Goal: Transaction & Acquisition: Purchase product/service

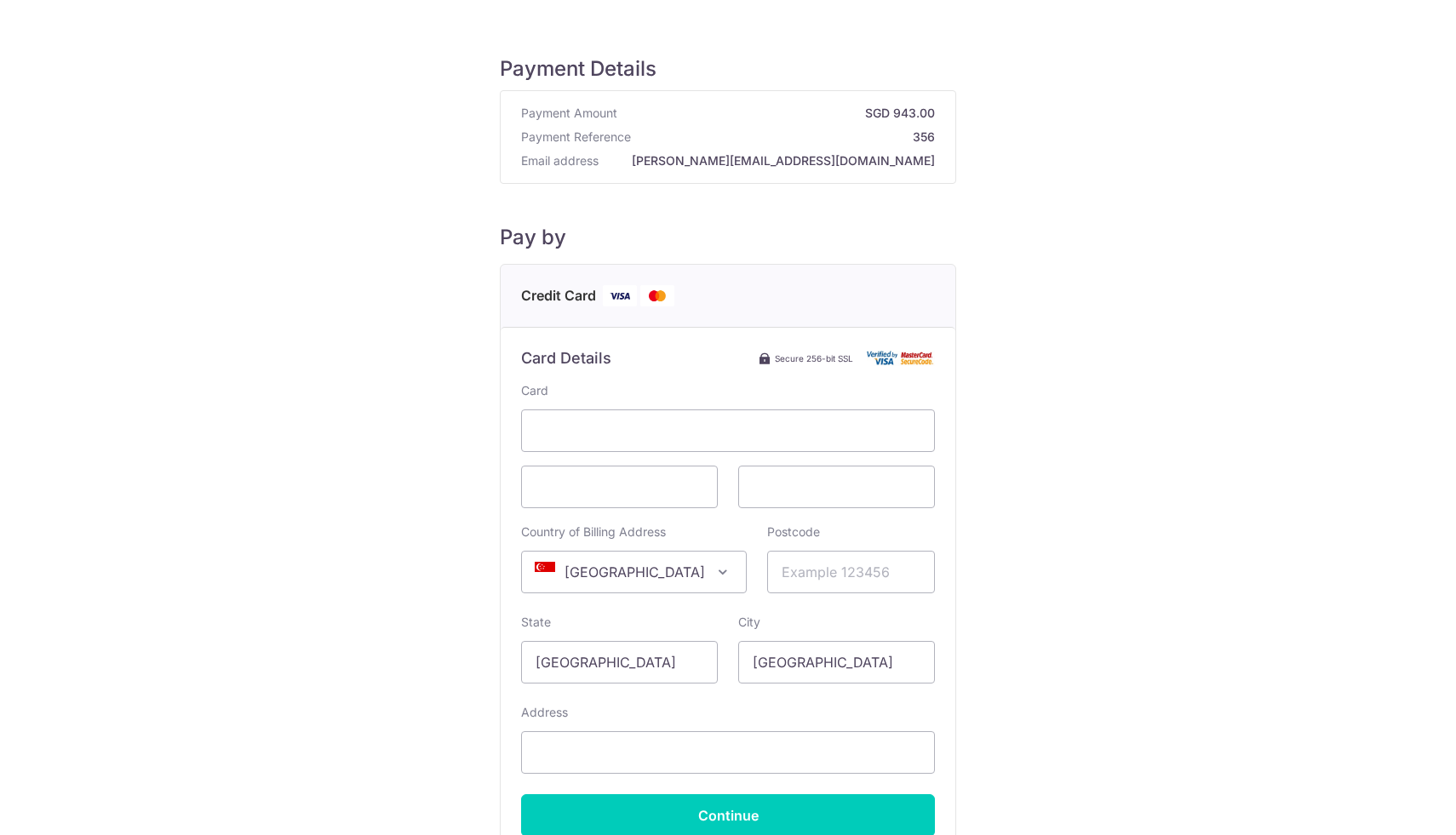
click at [712, 573] on span at bounding box center [723, 572] width 21 height 21
type input "hong"
select select "95"
click at [811, 579] on input "Postcode" at bounding box center [851, 571] width 168 height 42
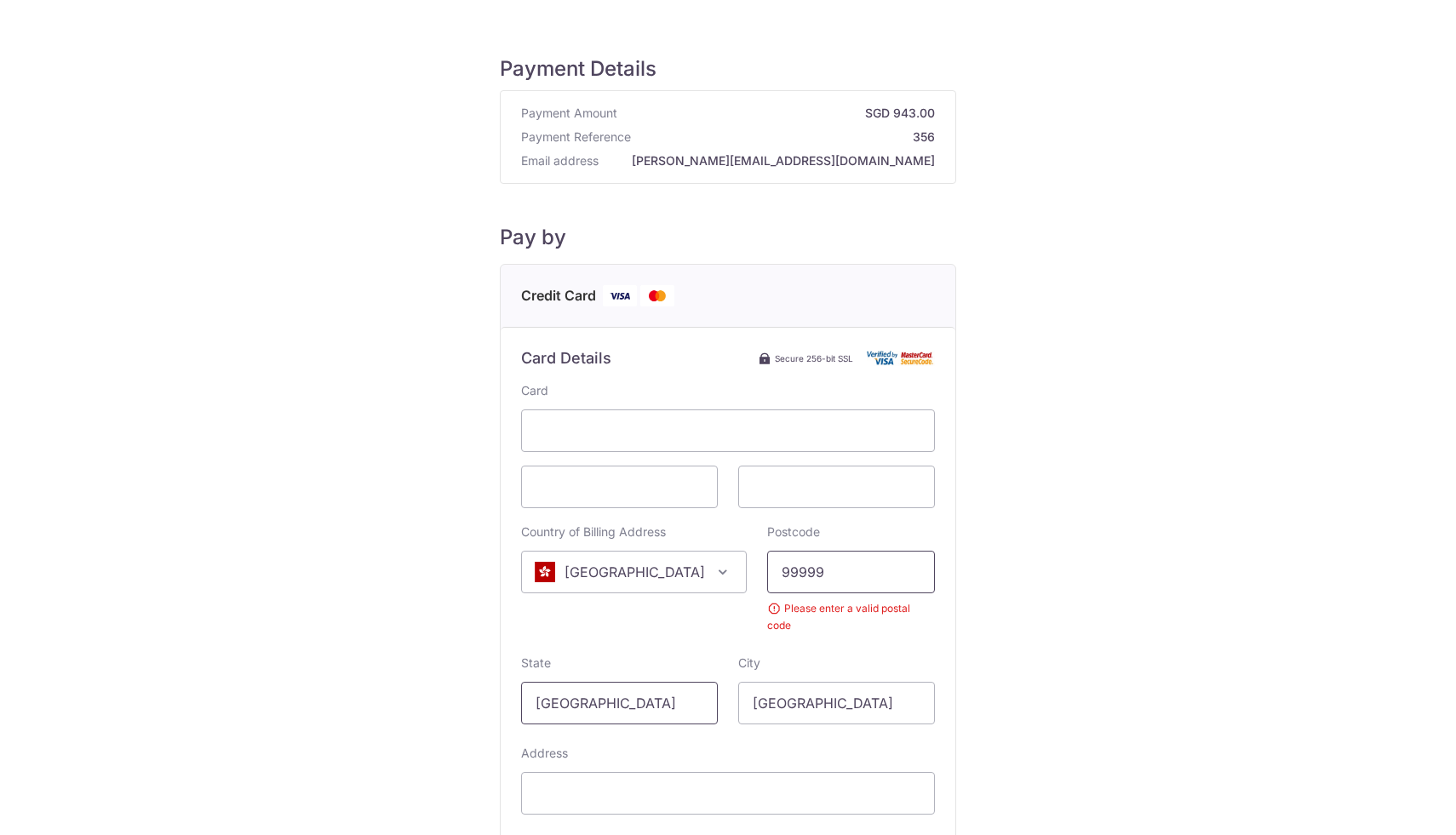
type input "99999"
click at [644, 681] on input "[GEOGRAPHIC_DATA]" at bounding box center [619, 702] width 197 height 42
drag, startPoint x: 641, startPoint y: 696, endPoint x: 478, endPoint y: 673, distance: 164.6
click at [478, 673] on div "Payment Details Payment Amount SGD 943.00 Payment Reference 356 Email address […" at bounding box center [728, 497] width 1374 height 940
type input "[GEOGRAPHIC_DATA]"
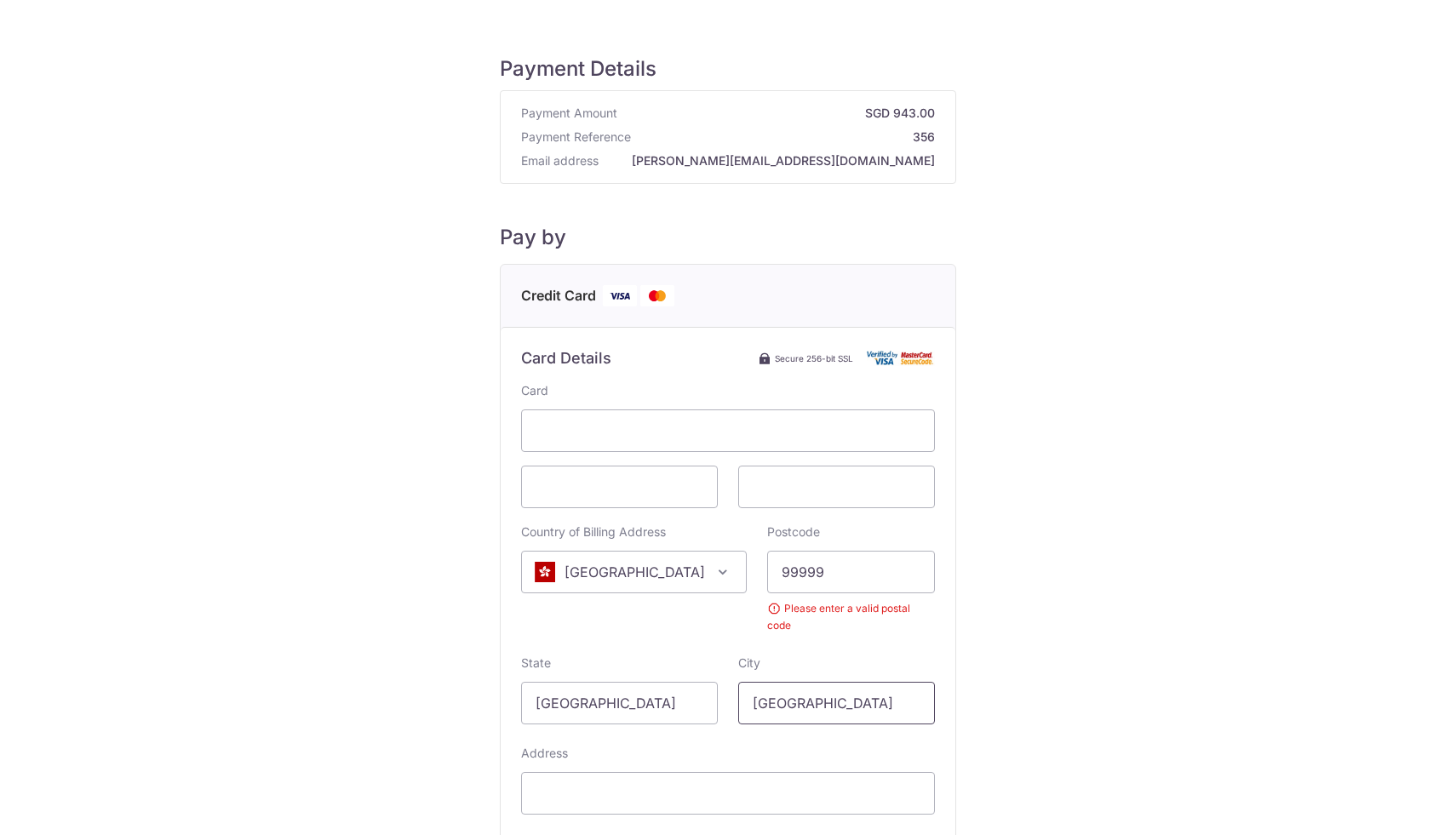
type input "[GEOGRAPHIC_DATA]"
type input "7"
type input "3"
click at [750, 777] on input "[STREET_ADDRESS][PERSON_NAME]" at bounding box center [728, 793] width 414 height 42
type input "[STREET_ADDRESS][PERSON_NAME][PERSON_NAME]"
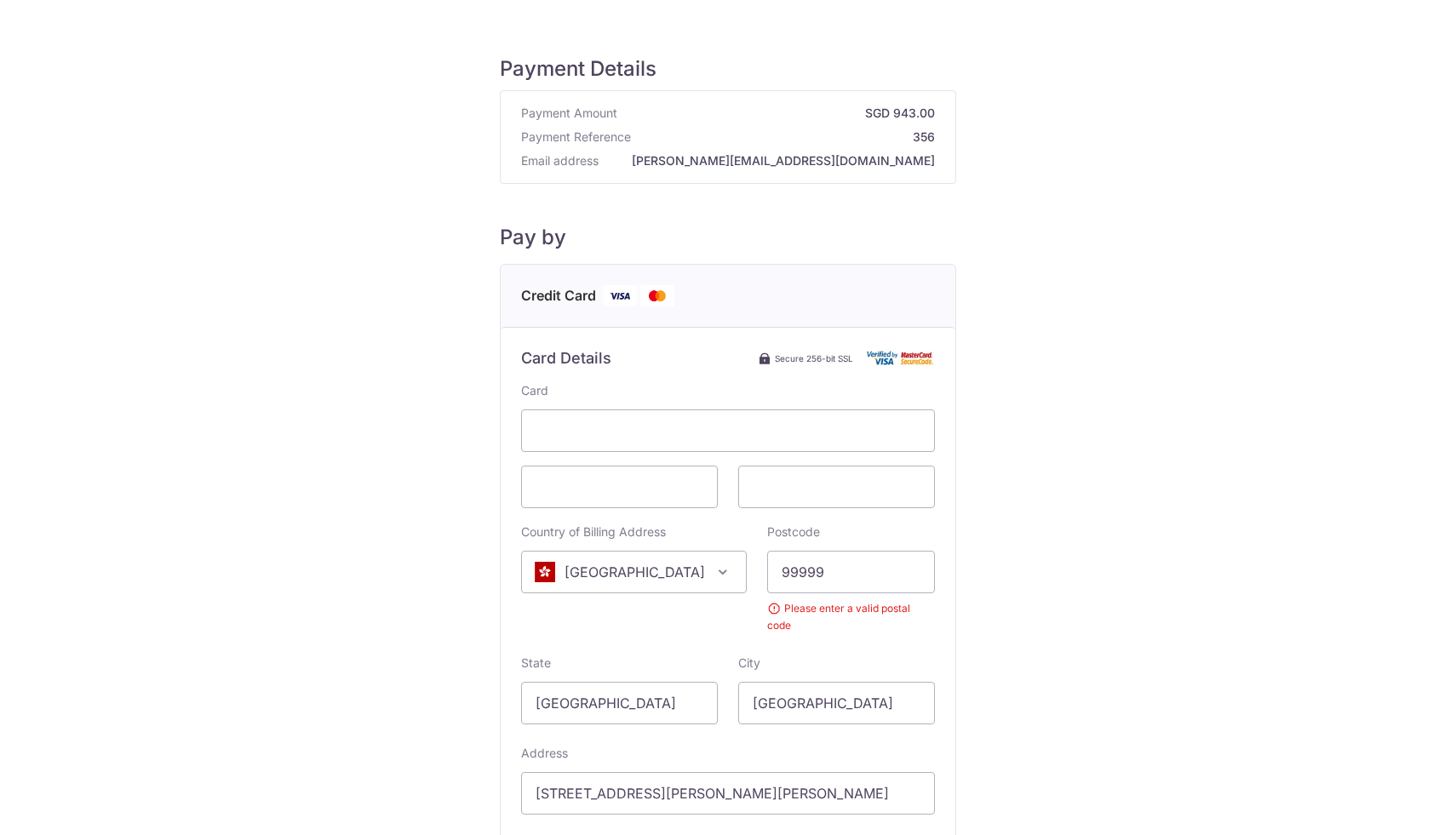
click at [446, 679] on div "Payment Details Payment Amount SGD 943.00 Payment Reference 356 Email address […" at bounding box center [728, 497] width 1374 height 940
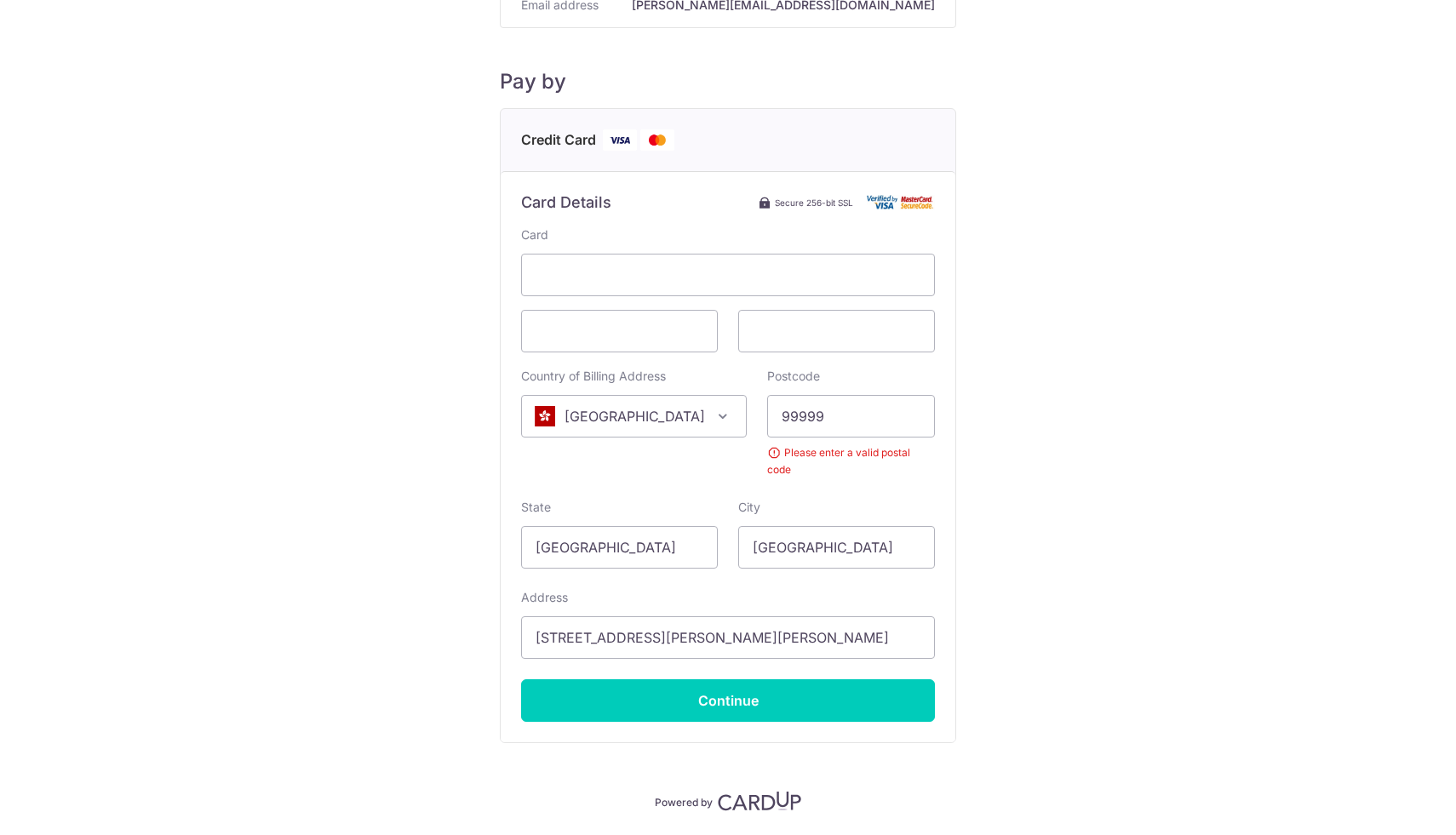
scroll to position [195, 0]
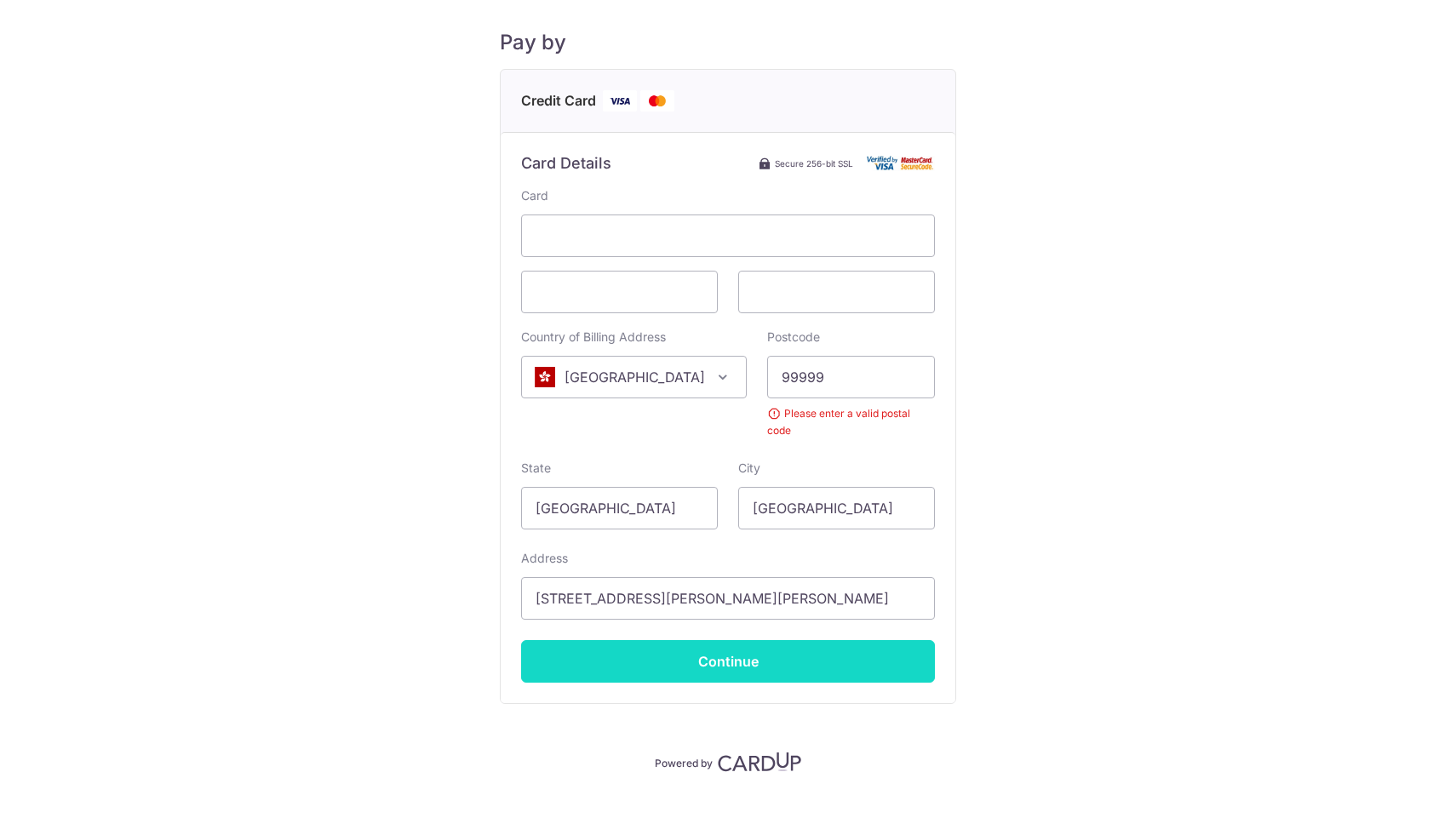
click at [695, 641] on input "Continue" at bounding box center [728, 661] width 414 height 42
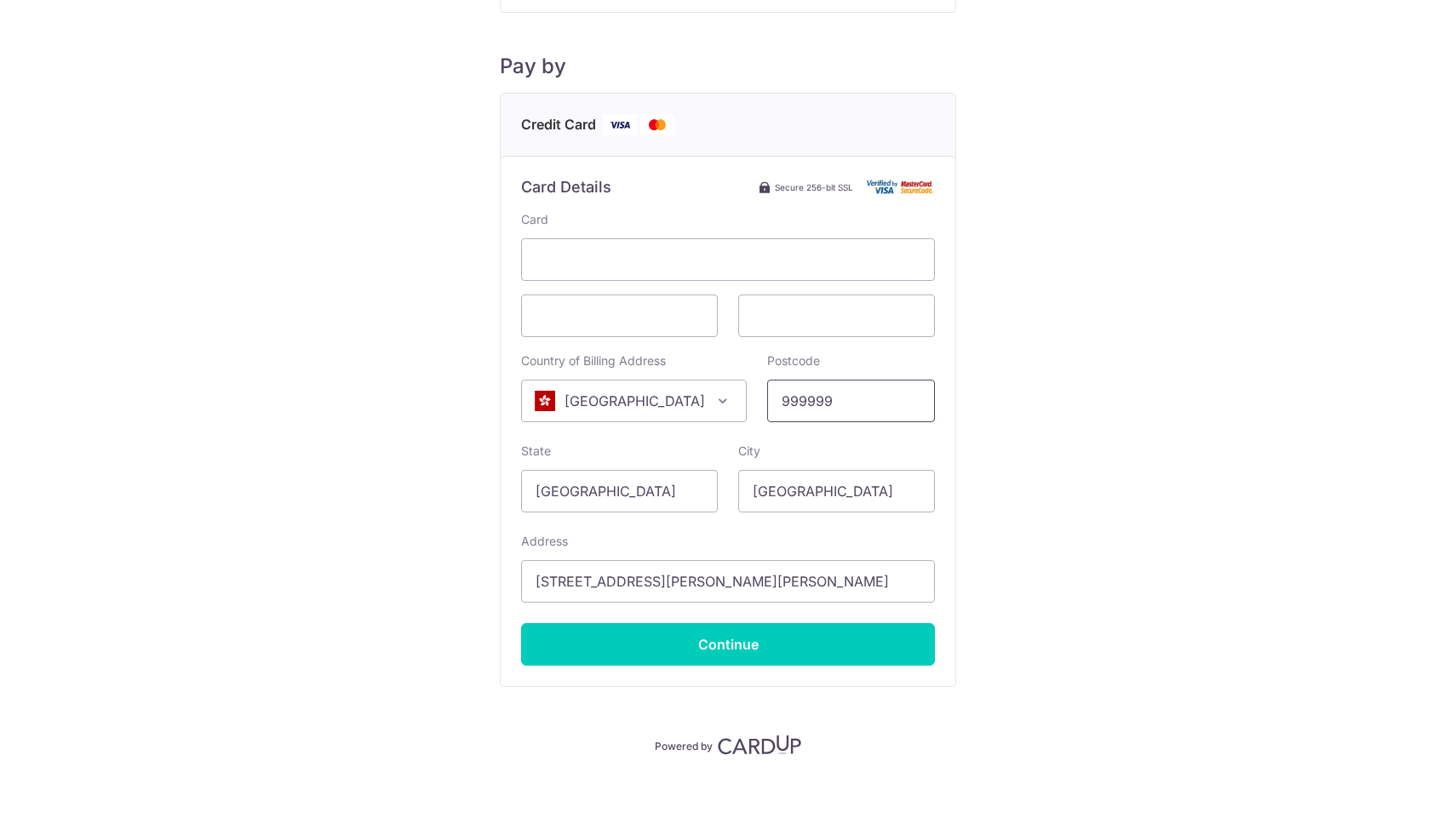
scroll to position [172, 0]
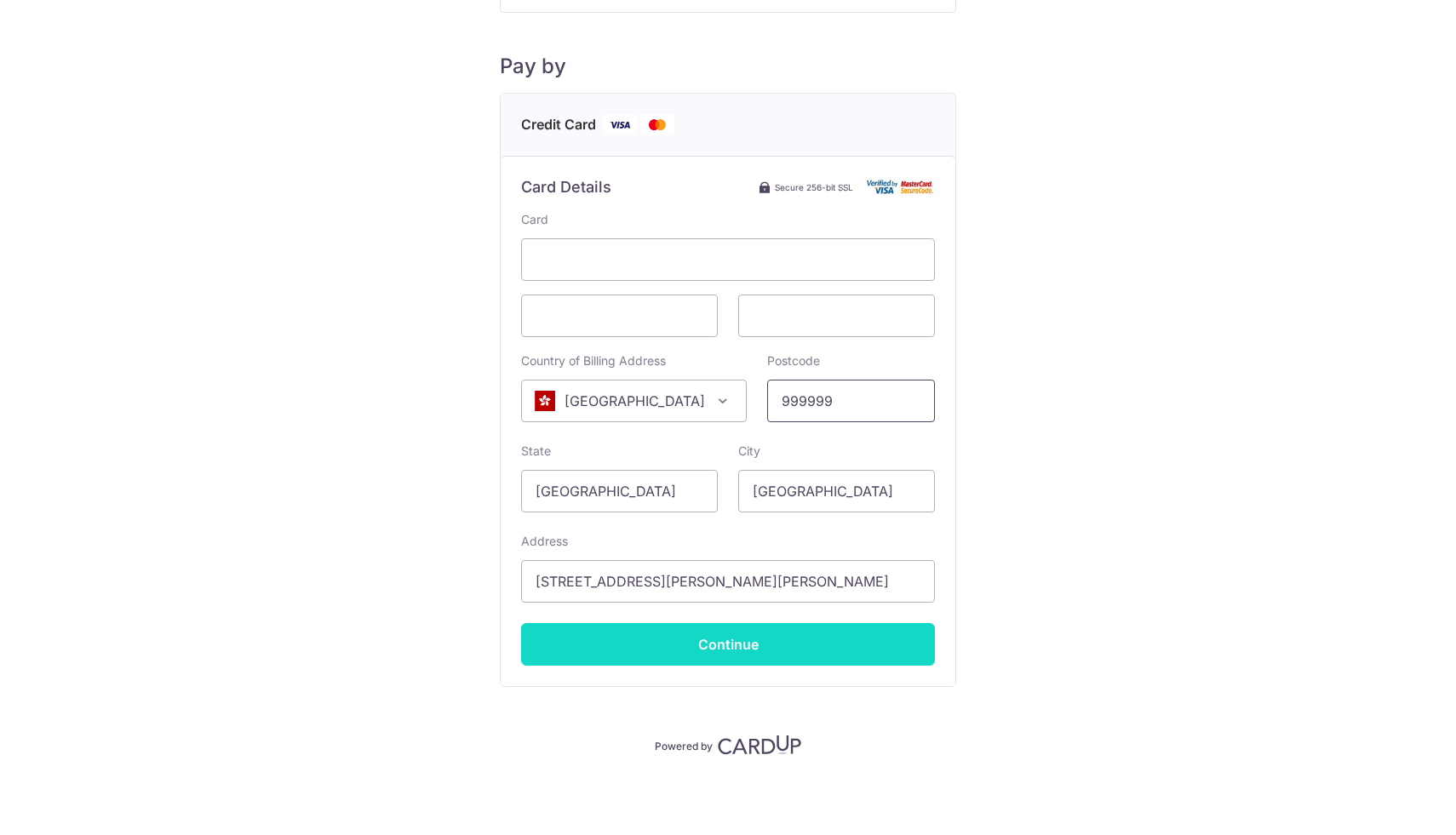
type input "999999"
click at [716, 641] on input "Continue" at bounding box center [728, 644] width 414 height 42
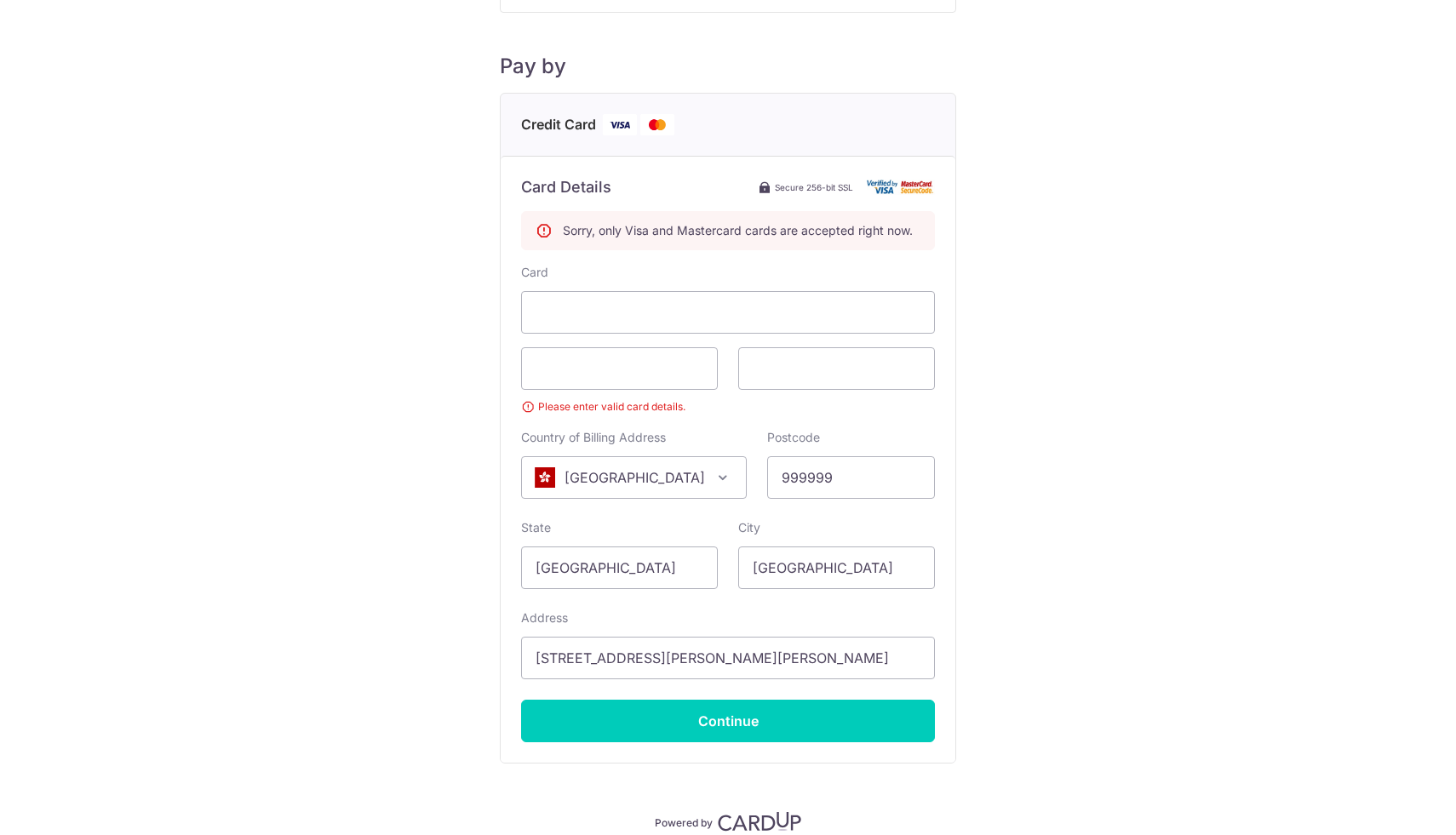
click at [283, 383] on div "Payment Details Payment Amount SGD 943.00 Payment Reference 356 Email address […" at bounding box center [728, 343] width 1374 height 975
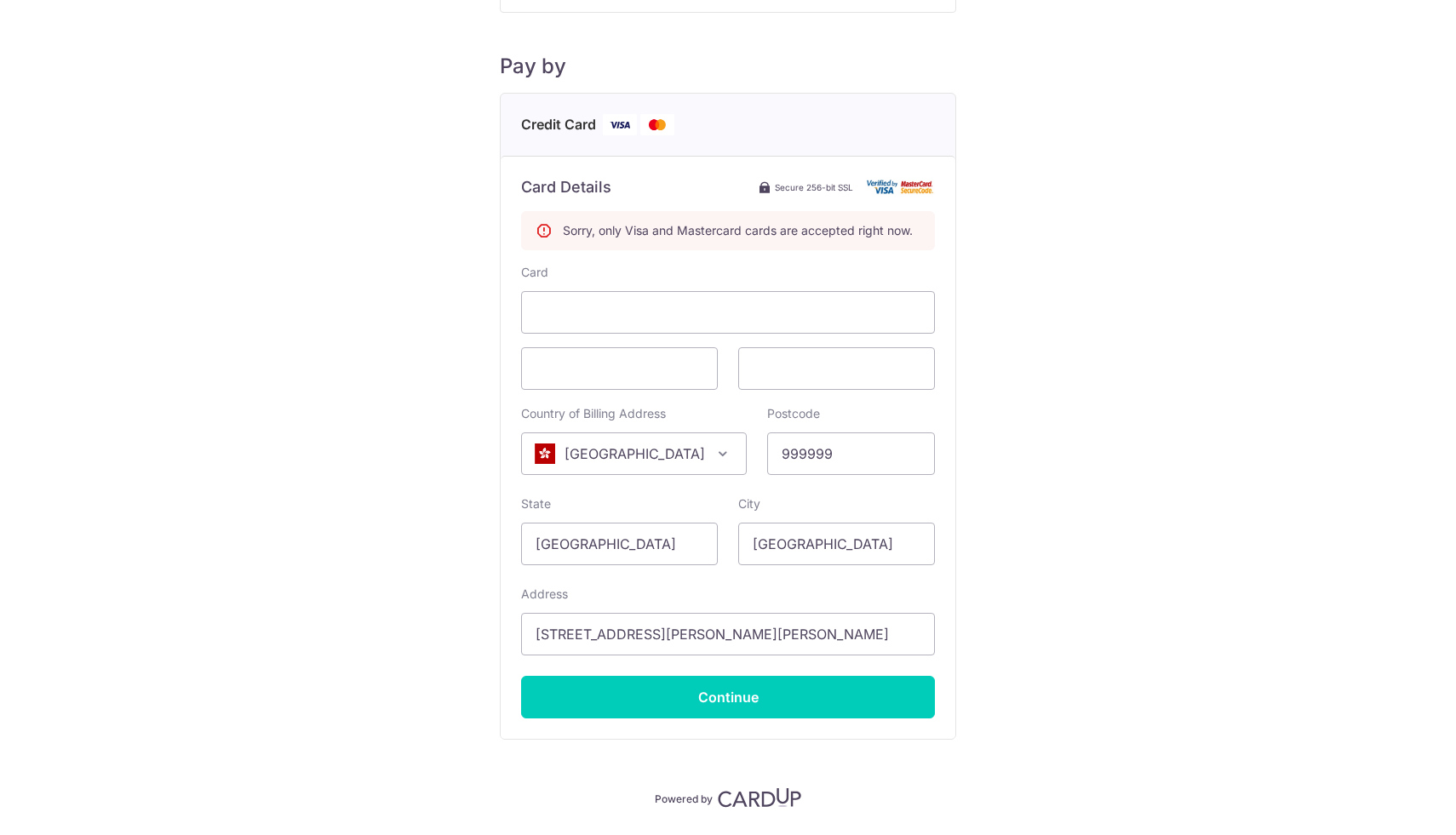
click at [367, 472] on div "Payment Details Payment Amount SGD 943.00 Payment Reference 356 Email address […" at bounding box center [728, 332] width 1374 height 952
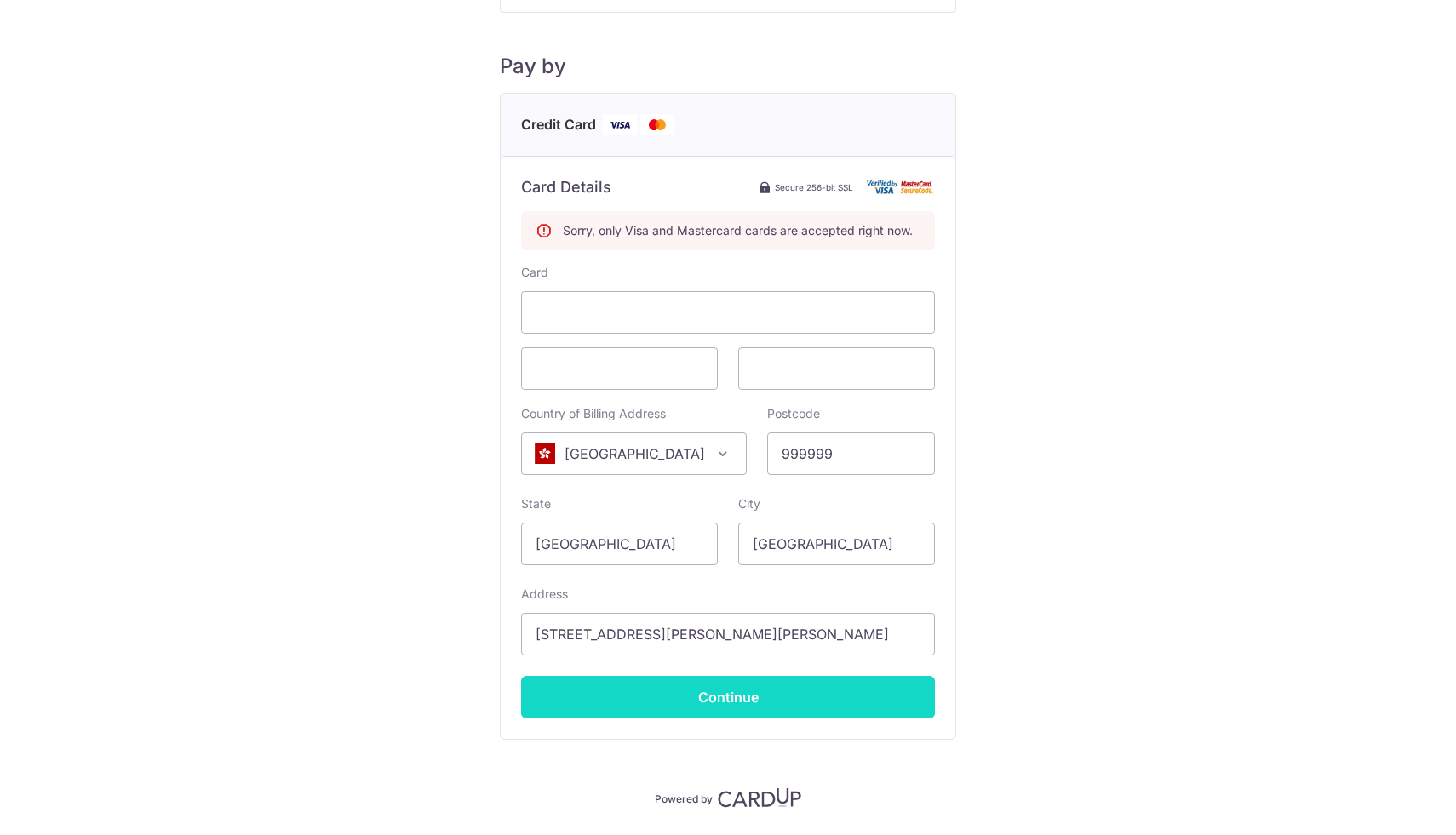
click at [743, 694] on input "Continue" at bounding box center [728, 696] width 414 height 42
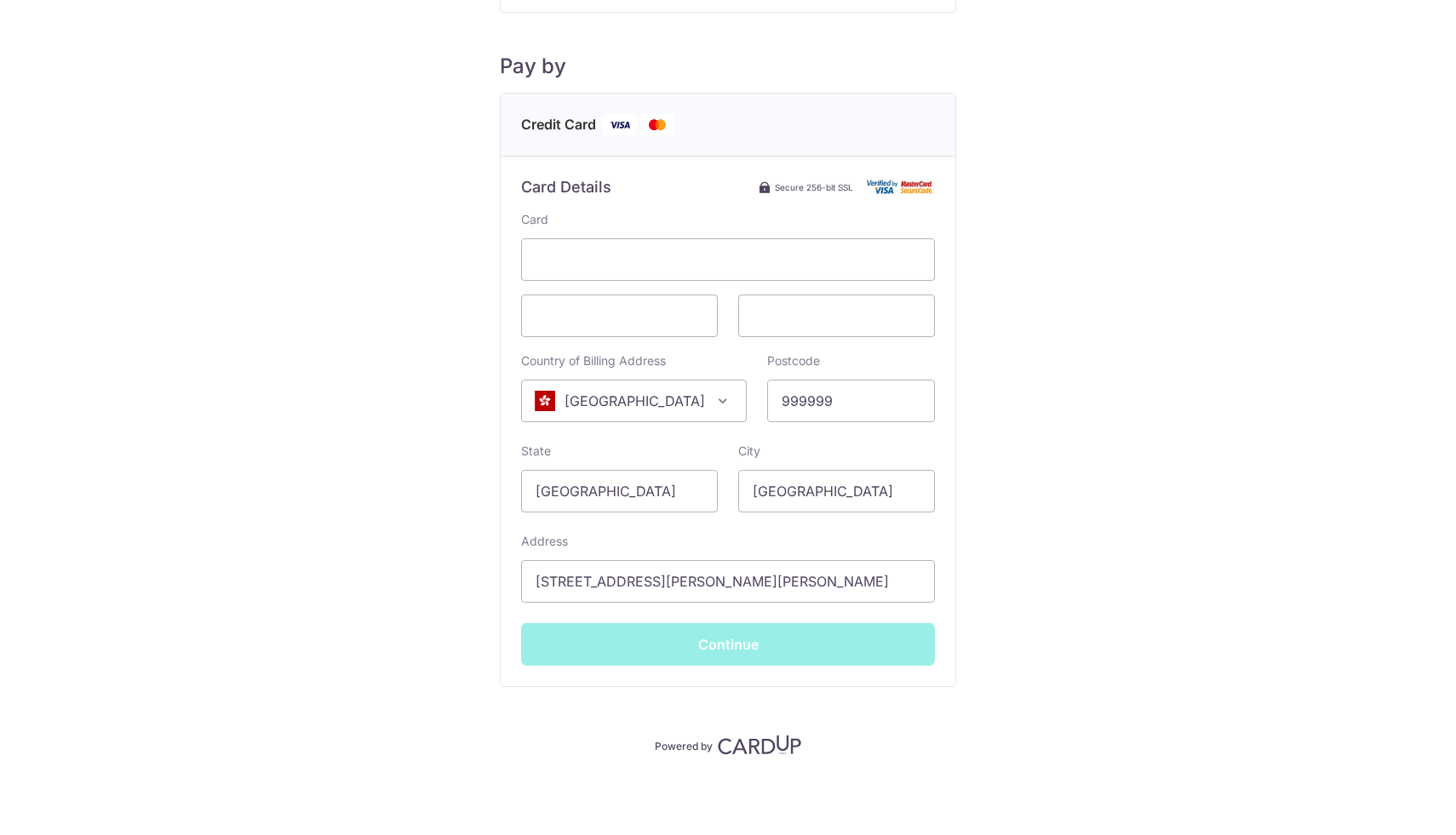
type input "**** 3505"
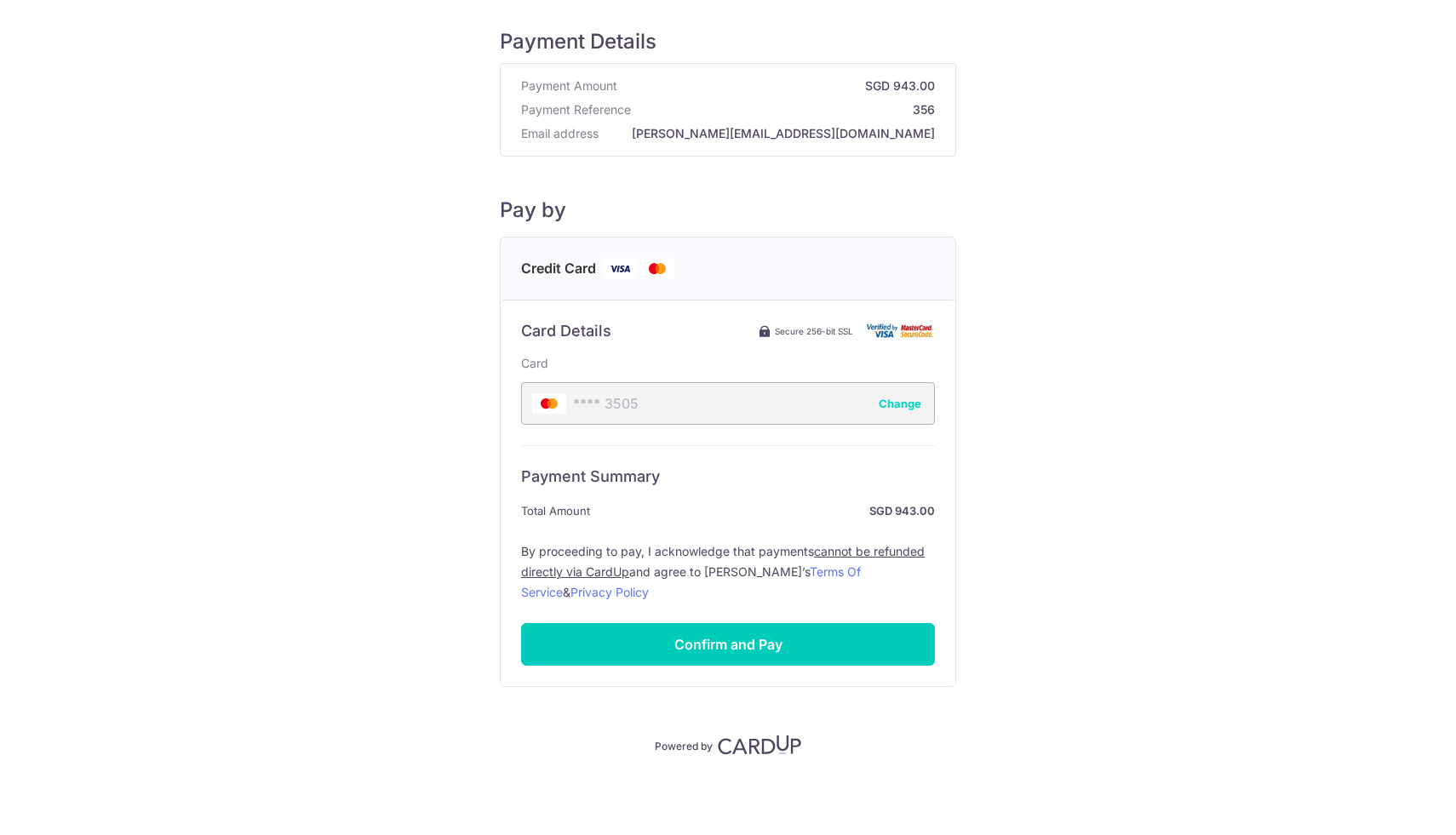
scroll to position [27, 0]
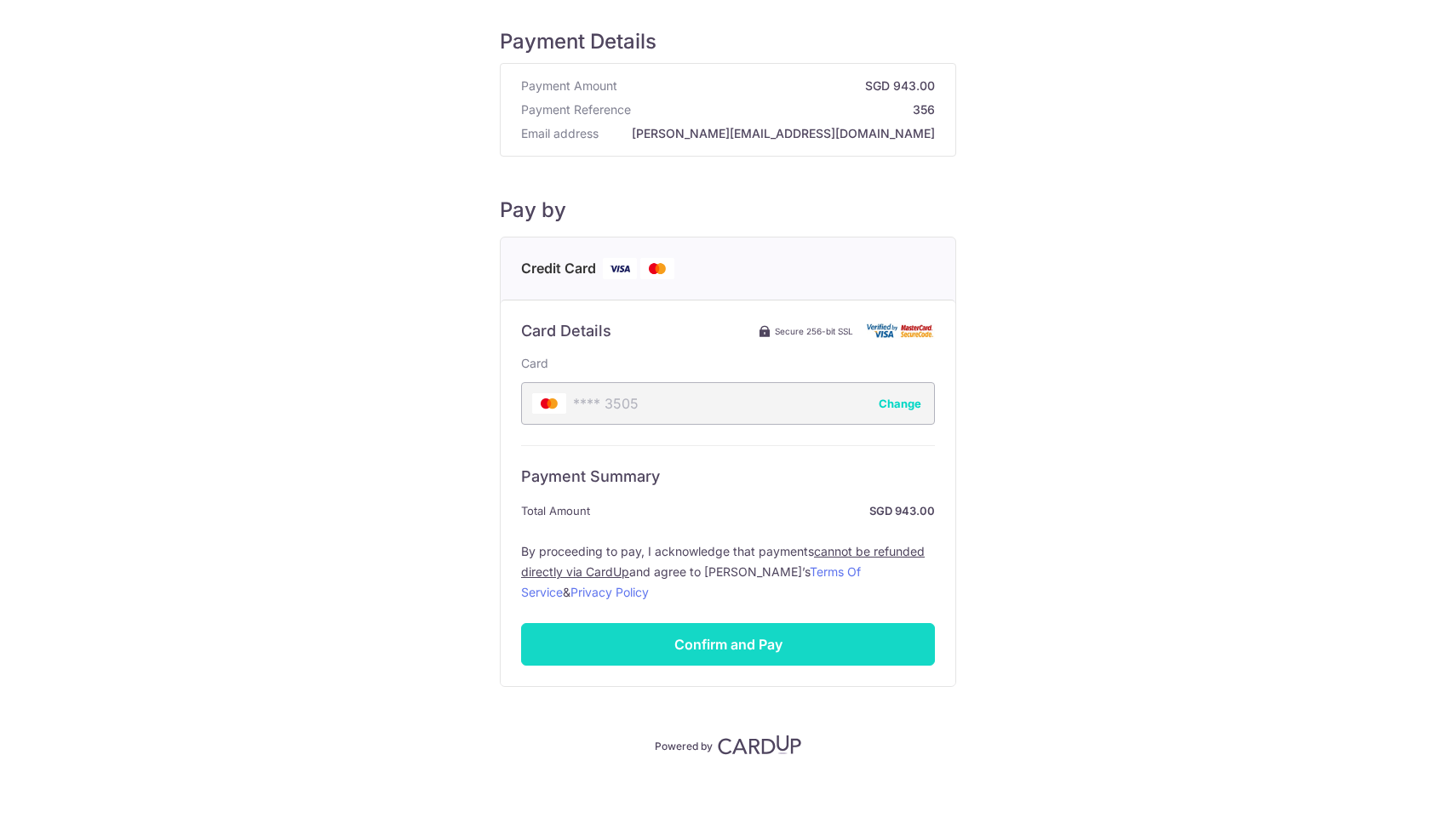
click at [744, 655] on input "Confirm and Pay" at bounding box center [728, 644] width 414 height 42
